Goal: Task Accomplishment & Management: Complete application form

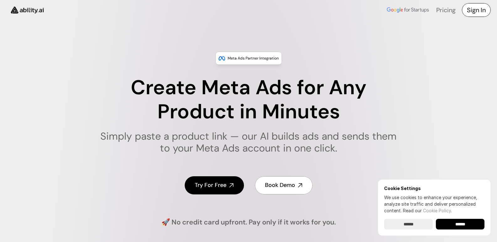
click at [477, 11] on h4 "Sign In" at bounding box center [476, 10] width 19 height 9
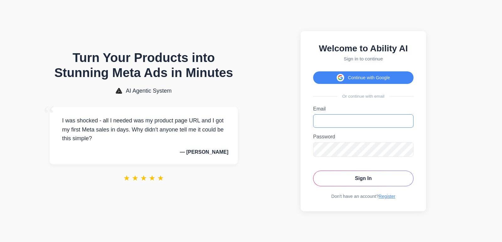
click at [336, 120] on input "Email" at bounding box center [363, 120] width 100 height 13
click at [382, 180] on button "Sign In" at bounding box center [363, 179] width 100 height 16
click at [371, 181] on button "Sign In" at bounding box center [363, 179] width 100 height 16
drag, startPoint x: 383, startPoint y: 123, endPoint x: 199, endPoint y: 102, distance: 184.6
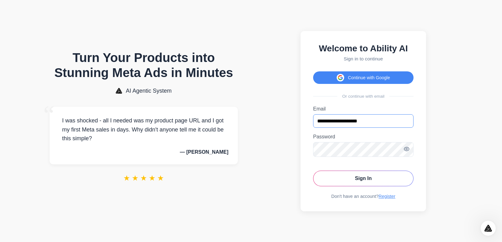
click at [199, 102] on div "Turn Your Products into Stunning Meta Ads in Minutes AI Agentic System “ I was …" at bounding box center [250, 121] width 439 height 230
paste input "email"
type input "**********"
click at [365, 178] on button "Sign In" at bounding box center [363, 179] width 100 height 16
click at [363, 182] on button "Sign In" at bounding box center [363, 179] width 100 height 16
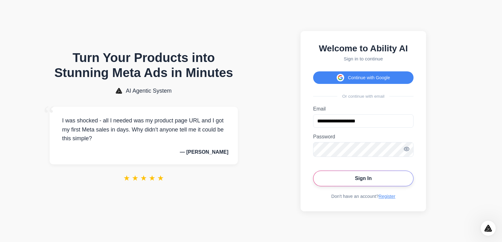
click at [361, 178] on button "Sign In" at bounding box center [363, 179] width 100 height 16
drag, startPoint x: 389, startPoint y: 201, endPoint x: 392, endPoint y: 199, distance: 3.7
click at [389, 199] on link "Register" at bounding box center [386, 196] width 17 height 5
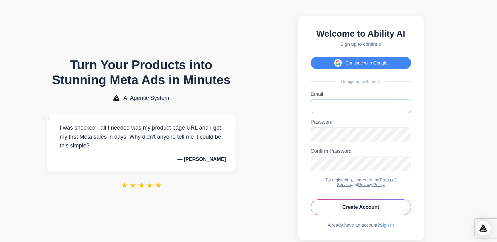
click at [339, 113] on input "Email" at bounding box center [361, 106] width 100 height 13
paste input "**********"
type input "**********"
click at [366, 213] on button "Create Account" at bounding box center [361, 208] width 100 height 16
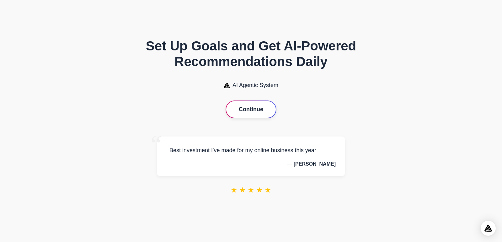
drag, startPoint x: 253, startPoint y: 108, endPoint x: 280, endPoint y: 108, distance: 26.3
click at [253, 108] on button "Continue" at bounding box center [251, 109] width 50 height 17
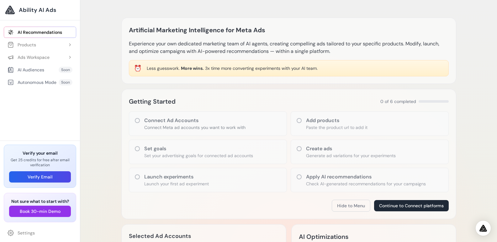
click at [40, 32] on link "AI Recommendations" at bounding box center [40, 32] width 72 height 11
